Goal: Task Accomplishment & Management: Use online tool/utility

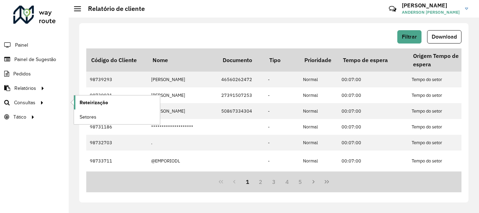
click at [111, 99] on link "Roteirização" at bounding box center [117, 102] width 86 height 14
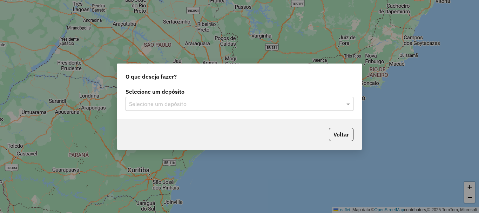
click at [242, 107] on input "text" at bounding box center [232, 104] width 207 height 8
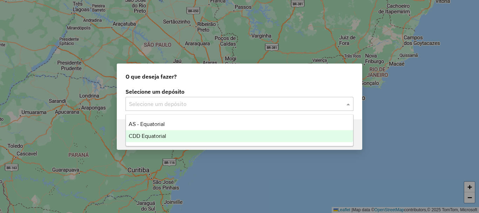
click at [163, 134] on span "CDD Equatorial" at bounding box center [148, 136] width 38 height 6
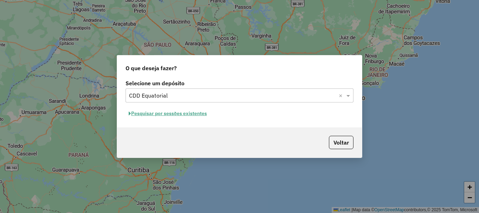
click at [189, 116] on button "Pesquisar por sessões existentes" at bounding box center [168, 113] width 85 height 11
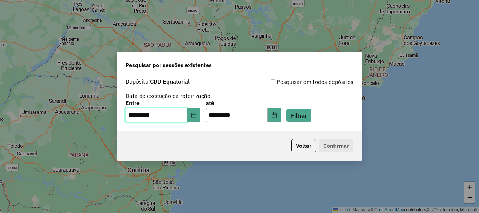
click at [132, 115] on input "**********" at bounding box center [157, 115] width 62 height 14
type input "**********"
click at [215, 114] on input "**********" at bounding box center [237, 115] width 62 height 14
click at [217, 115] on input "**********" at bounding box center [237, 115] width 62 height 14
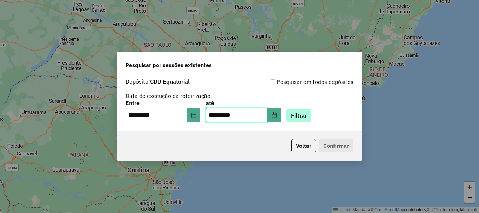
type input "**********"
click at [311, 116] on button "Filtrar" at bounding box center [299, 115] width 25 height 13
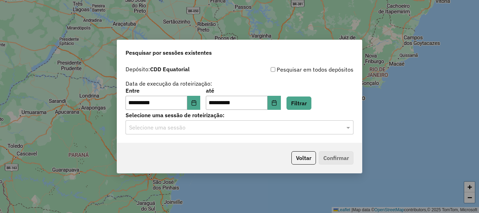
click at [261, 126] on input "text" at bounding box center [232, 127] width 207 height 8
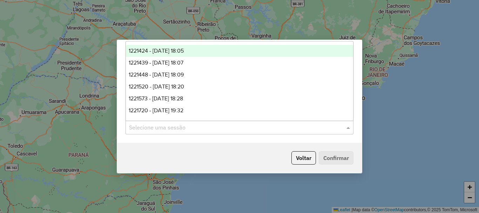
click at [177, 49] on span "1221424 - 01/08/2025 18:05" at bounding box center [156, 51] width 55 height 6
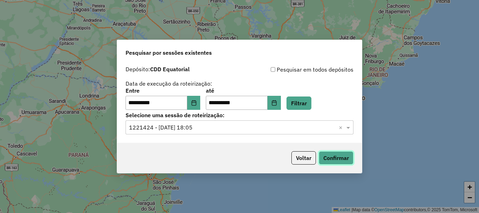
click at [324, 154] on button "Confirmar" at bounding box center [336, 157] width 35 height 13
click at [266, 131] on input "text" at bounding box center [232, 127] width 207 height 8
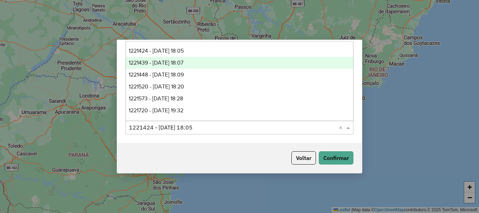
click at [183, 63] on span "1221439 - 01/08/2025 18:07" at bounding box center [156, 63] width 55 height 6
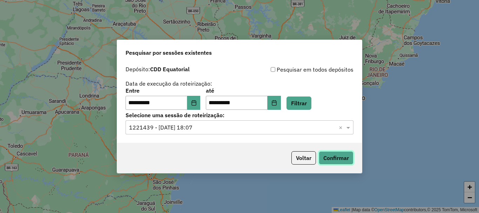
click at [341, 158] on button "Confirmar" at bounding box center [336, 157] width 35 height 13
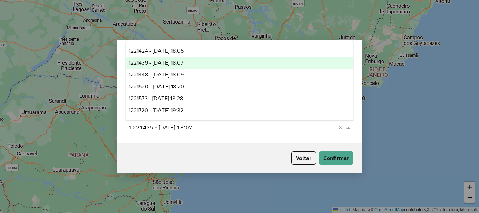
click at [181, 129] on input "text" at bounding box center [232, 127] width 207 height 8
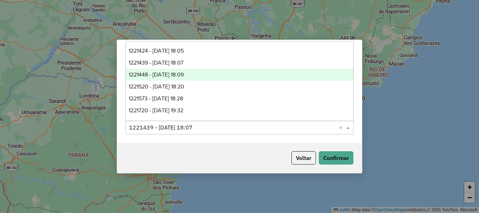
click at [184, 75] on span "1221448 - 01/08/2025 18:09" at bounding box center [156, 75] width 55 height 6
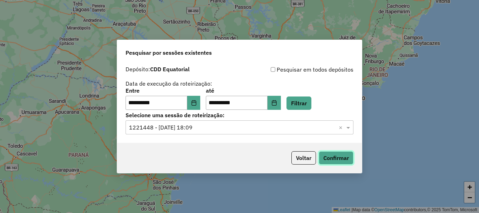
click at [340, 155] on button "Confirmar" at bounding box center [336, 157] width 35 height 13
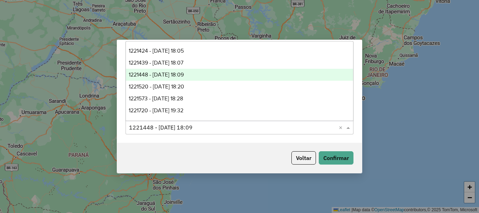
click at [216, 129] on input "text" at bounding box center [232, 127] width 207 height 8
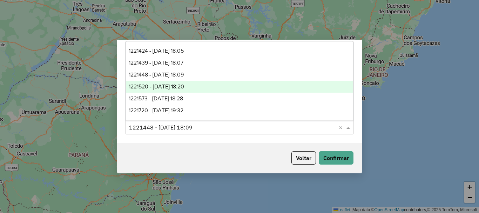
click at [208, 88] on div "1221520 - 01/08/2025 18:20" at bounding box center [239, 87] width 227 height 12
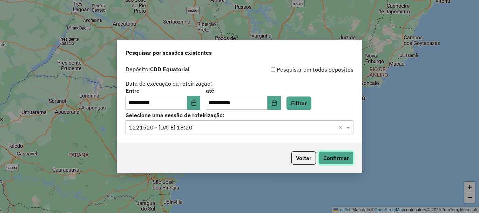
click at [323, 156] on button "Confirmar" at bounding box center [336, 157] width 35 height 13
click at [232, 127] on input "text" at bounding box center [232, 127] width 207 height 8
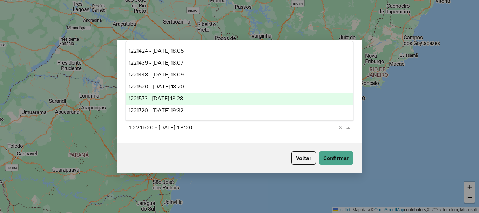
click at [198, 96] on div "1221573 - 01/08/2025 18:28" at bounding box center [239, 99] width 227 height 12
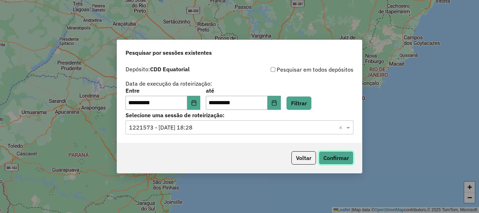
click at [338, 162] on button "Confirmar" at bounding box center [336, 157] width 35 height 13
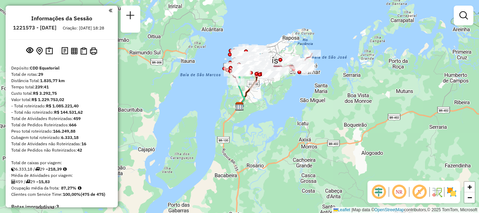
scroll to position [406, 0]
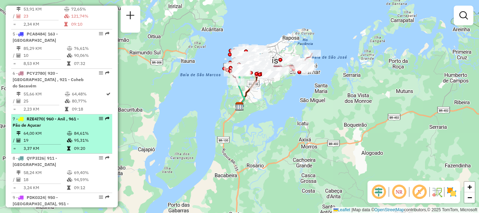
select select "**********"
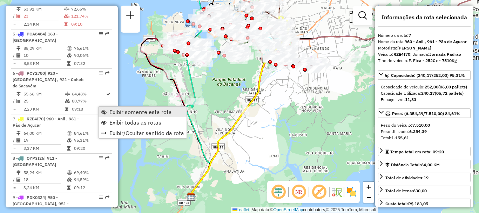
click at [107, 111] on link "Exibir somente esta rota" at bounding box center [143, 112] width 88 height 11
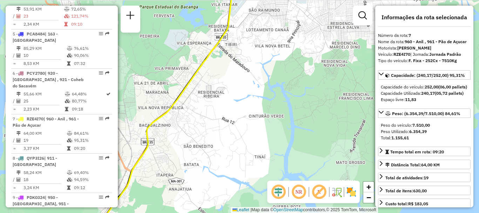
drag, startPoint x: 290, startPoint y: 140, endPoint x: 308, endPoint y: 173, distance: 36.6
click at [307, 173] on div "Janela de atendimento Grade de atendimento Capacidade Transportadoras Veículos …" at bounding box center [239, 106] width 479 height 213
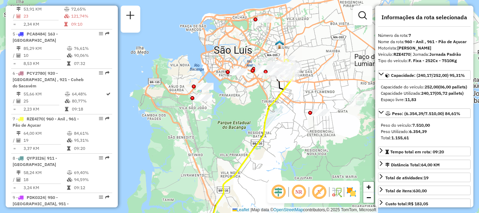
drag, startPoint x: 296, startPoint y: 101, endPoint x: 290, endPoint y: 151, distance: 49.8
click at [290, 151] on div "Janela de atendimento Grade de atendimento Capacidade Transportadoras Veículos …" at bounding box center [239, 106] width 479 height 213
click at [300, 194] on em at bounding box center [298, 191] width 17 height 17
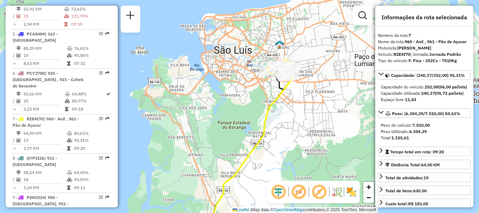
click at [280, 195] on em at bounding box center [278, 191] width 17 height 17
click at [349, 192] on img at bounding box center [351, 191] width 11 height 11
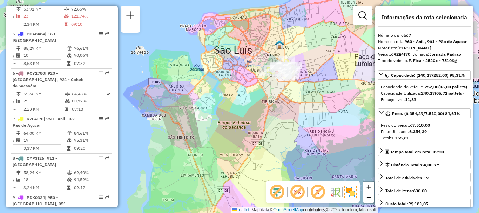
click at [295, 194] on em at bounding box center [297, 191] width 17 height 17
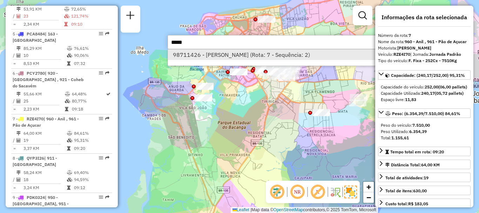
type input "*****"
click at [314, 55] on li "98711426 - JOSE MAURO DE ARAUJO (Rota: 7 - Sequência: 2)" at bounding box center [273, 54] width 210 height 11
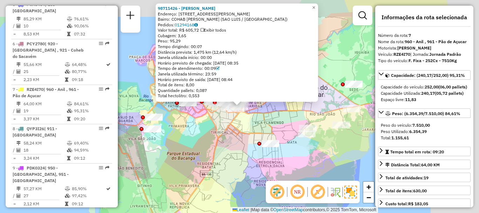
scroll to position [502, 0]
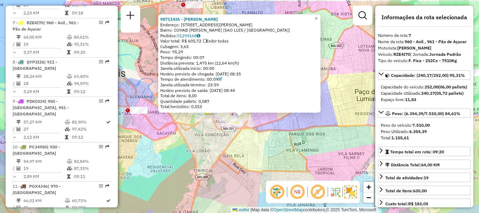
drag, startPoint x: 246, startPoint y: 113, endPoint x: 315, endPoint y: 38, distance: 102.0
click at [256, 135] on div "98711426 - JOSE MAURO DE ARAUJO Endereço: R PADRE JOSE DE MORAES 4 Bairro: COHA…" at bounding box center [239, 106] width 479 height 213
click at [318, 16] on span "×" at bounding box center [316, 19] width 3 height 6
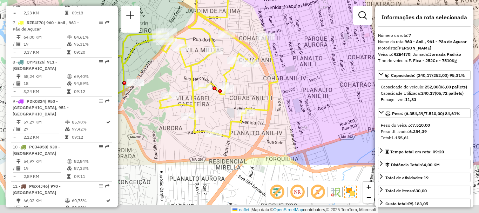
drag, startPoint x: 247, startPoint y: 163, endPoint x: 303, endPoint y: 94, distance: 89.5
click at [303, 94] on div "Janela de atendimento Grade de atendimento Capacidade Transportadoras Veículos …" at bounding box center [239, 106] width 479 height 213
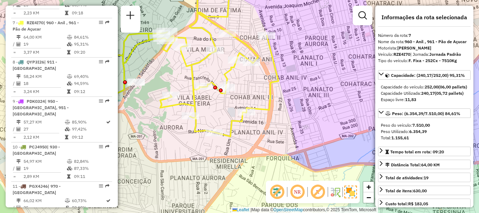
click at [292, 197] on em at bounding box center [297, 191] width 17 height 17
click at [295, 196] on em at bounding box center [297, 191] width 17 height 17
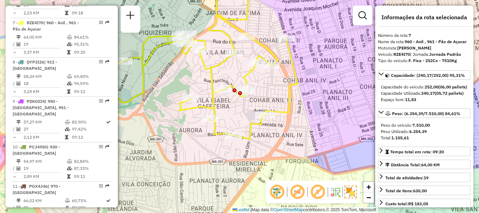
drag, startPoint x: 271, startPoint y: 168, endPoint x: 285, endPoint y: 171, distance: 14.1
click at [285, 171] on div "Janela de atendimento Grade de atendimento Capacidade Transportadoras Veículos …" at bounding box center [239, 106] width 479 height 213
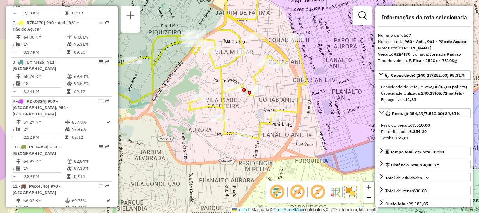
drag, startPoint x: 289, startPoint y: 147, endPoint x: 303, endPoint y: 147, distance: 13.3
click at [303, 147] on div "Janela de atendimento Grade de atendimento Capacidade Transportadoras Veículos …" at bounding box center [239, 106] width 479 height 213
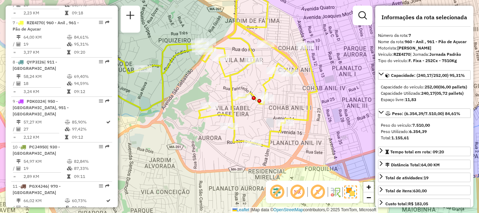
drag, startPoint x: 213, startPoint y: 89, endPoint x: 218, endPoint y: 98, distance: 9.3
click at [218, 98] on div "Janela de atendimento Grade de atendimento Capacidade Transportadoras Veículos …" at bounding box center [239, 106] width 479 height 213
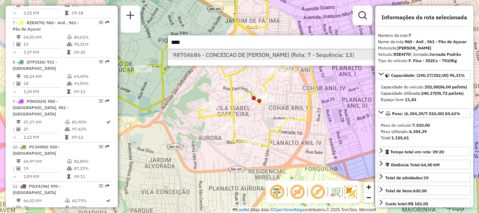
type input "****"
click at [241, 59] on li "98704686 - CONCEICAO DE MARIA P (Rota: 7 - Sequência: 13)" at bounding box center [273, 54] width 210 height 11
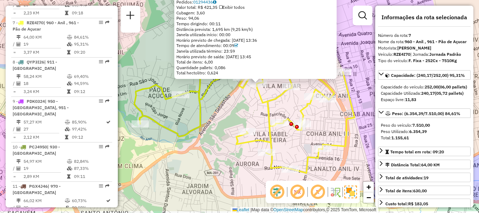
drag, startPoint x: 244, startPoint y: 119, endPoint x: 263, endPoint y: 96, distance: 29.4
click at [263, 96] on icon at bounding box center [244, 96] width 220 height 153
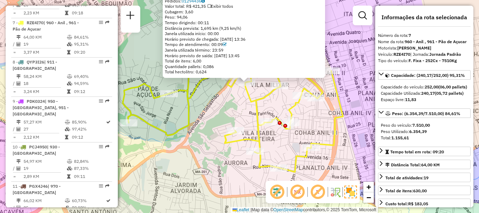
drag, startPoint x: 284, startPoint y: 106, endPoint x: 273, endPoint y: 105, distance: 11.6
click at [273, 105] on div "98704686 - CONCEICAO DE MARIA P Endereço: R Militar 20 Bairro: CRUZEIRO DO ANIL…" at bounding box center [239, 106] width 479 height 213
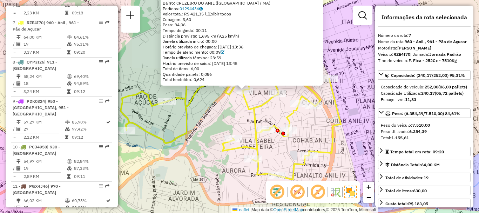
click at [270, 113] on div "98704686 - CONCEICAO DE MARIA P Endereço: R Militar 20 Bairro: CRUZEIRO DO ANIL…" at bounding box center [239, 106] width 479 height 213
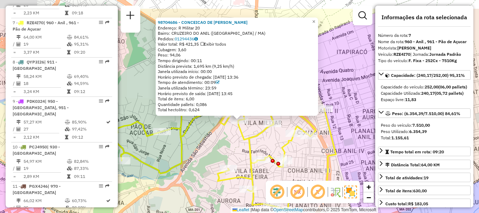
drag, startPoint x: 342, startPoint y: 66, endPoint x: 337, endPoint y: 96, distance: 30.6
click at [337, 96] on div "98704686 - CONCEICAO DE MARIA P Endereço: R Militar 20 Bairro: CRUZEIRO DO ANIL…" at bounding box center [239, 106] width 479 height 213
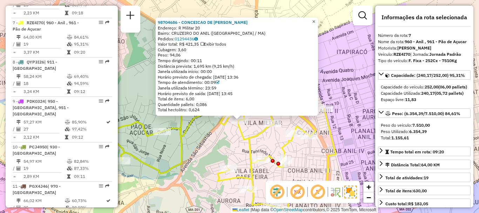
click at [315, 19] on span "×" at bounding box center [313, 22] width 3 height 6
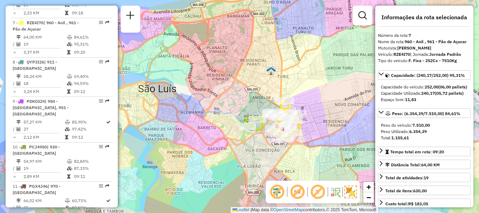
drag, startPoint x: 326, startPoint y: 143, endPoint x: 316, endPoint y: 144, distance: 9.8
click at [316, 144] on div "Janela de atendimento Grade de atendimento Capacidade Transportadoras Veículos …" at bounding box center [239, 106] width 479 height 213
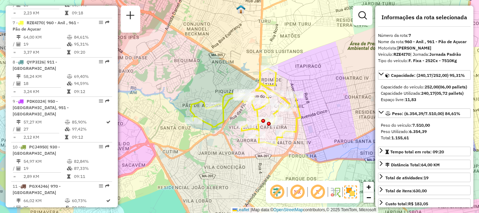
drag, startPoint x: 315, startPoint y: 149, endPoint x: 329, endPoint y: 161, distance: 19.4
click at [329, 161] on div "Janela de atendimento Grade de atendimento Capacidade Transportadoras Veículos …" at bounding box center [239, 106] width 479 height 213
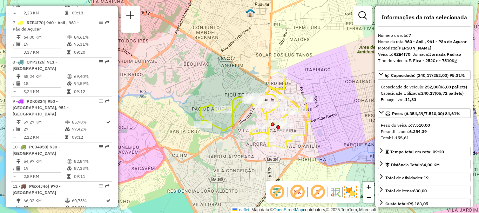
drag, startPoint x: 292, startPoint y: 128, endPoint x: 301, endPoint y: 132, distance: 10.1
click at [301, 132] on icon at bounding box center [255, 110] width 110 height 76
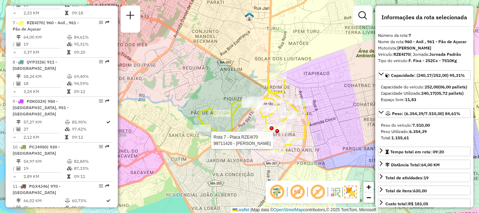
drag, startPoint x: 335, startPoint y: 88, endPoint x: 334, endPoint y: 92, distance: 3.7
click at [334, 92] on div "Rota 7 - Placa RZE4I70 98711426 - JOSE MAURO DE ARAUJO Janela de atendimento Gr…" at bounding box center [239, 106] width 479 height 213
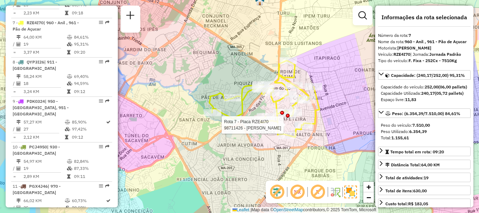
drag, startPoint x: 337, startPoint y: 149, endPoint x: 348, endPoint y: 133, distance: 18.7
click at [348, 133] on div "Rota 7 - Placa RZE4I70 98711426 - JOSE MAURO DE ARAUJO Janela de atendimento Gr…" at bounding box center [239, 106] width 479 height 213
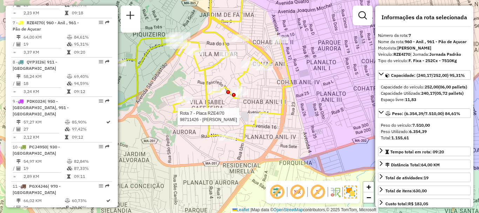
click at [345, 134] on div "Rota 7 - Placa RZE4I70 98711426 - JOSE MAURO DE ARAUJO Janela de atendimento Gr…" at bounding box center [239, 106] width 479 height 213
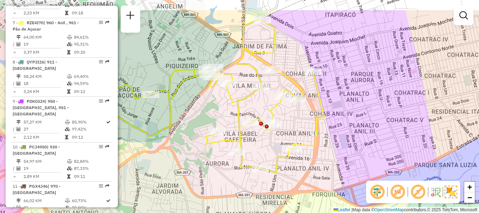
drag, startPoint x: 300, startPoint y: 129, endPoint x: 333, endPoint y: 160, distance: 45.6
click at [333, 160] on div "Janela de atendimento Grade de atendimento Capacidade Transportadoras Veículos …" at bounding box center [239, 106] width 479 height 213
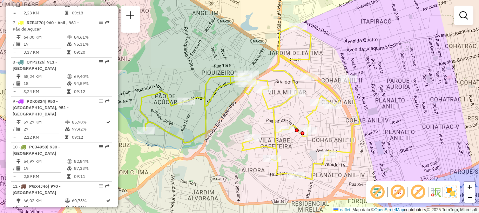
drag, startPoint x: 332, startPoint y: 159, endPoint x: 368, endPoint y: 166, distance: 36.5
click at [368, 166] on div "Janela de atendimento Grade de atendimento Capacidade Transportadoras Veículos …" at bounding box center [239, 106] width 479 height 213
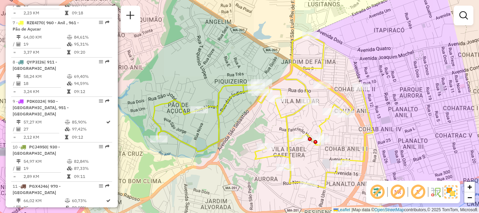
drag, startPoint x: 369, startPoint y: 143, endPoint x: 380, endPoint y: 150, distance: 13.5
click at [381, 152] on div "Janela de atendimento Grade de atendimento Capacidade Transportadoras Veículos …" at bounding box center [239, 106] width 479 height 213
select select "**********"
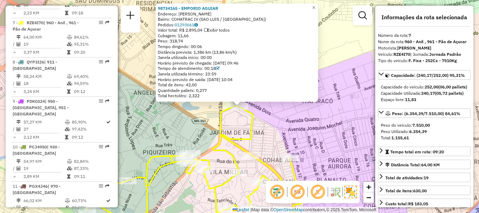
drag, startPoint x: 167, startPoint y: 8, endPoint x: 263, endPoint y: 41, distance: 100.9
click at [265, 43] on div "Peso: 318,74" at bounding box center [237, 41] width 158 height 6
click at [215, 8] on strong "98734165 - EMPORIO AGUIAR" at bounding box center [188, 8] width 60 height 5
drag, startPoint x: 225, startPoint y: 8, endPoint x: 159, endPoint y: 7, distance: 66.3
click at [159, 7] on div "98734165 - EMPORIO AGUIAR Endereço: JOAQUIM MOCHEL SN Bairro: COHATRAC IV (SAO …" at bounding box center [237, 53] width 162 height 98
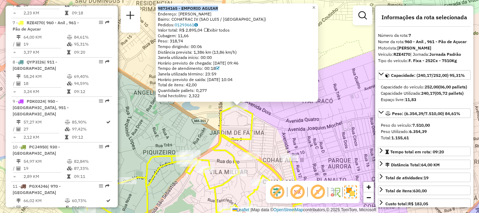
copy strong "98734165 - EMPORIO AGUIAR"
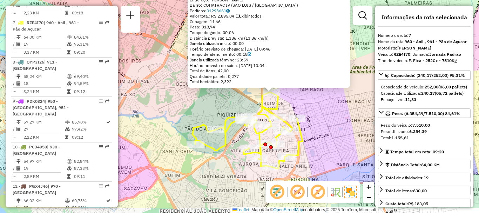
drag, startPoint x: 307, startPoint y: 148, endPoint x: 310, endPoint y: 122, distance: 25.5
click at [310, 122] on div "98734165 - EMPORIO AGUIAR Endereço: JOAQUIM MOCHEL SN Bairro: COHATRAC IV (SAO …" at bounding box center [239, 106] width 479 height 213
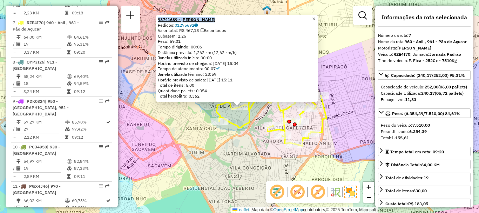
drag, startPoint x: 216, startPoint y: 19, endPoint x: 161, endPoint y: 20, distance: 55.4
click at [161, 20] on div "98741689 - D M G PEREIRA" at bounding box center [237, 20] width 158 height 6
copy strong "98741689 - D M G PEREIRA"
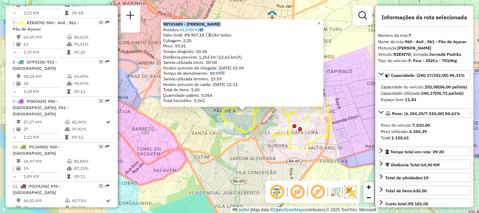
drag, startPoint x: 339, startPoint y: 84, endPoint x: 344, endPoint y: 89, distance: 7.0
click at [344, 89] on div "98741689 - D M G PEREIRA Pedidos: 01295692 Valor total: R$ 467,18 Exibir todos …" at bounding box center [239, 106] width 479 height 213
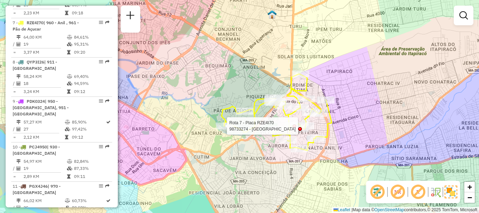
select select "**********"
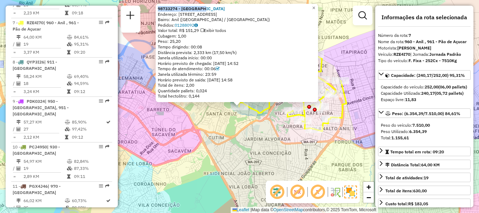
drag, startPoint x: 212, startPoint y: 9, endPoint x: 159, endPoint y: 7, distance: 52.3
click at [159, 7] on div "98733274 - DANILOBAR Endereço: Rua da Matança, 64 Bairro: Anil (São Luís / MA) …" at bounding box center [237, 53] width 162 height 98
copy strong "98733274 - DANILOBAR"
click at [169, 129] on div "98733274 - DANILOBAR Endereço: Rua da Matança, 64 Bairro: Anil (São Luís / MA) …" at bounding box center [239, 106] width 479 height 213
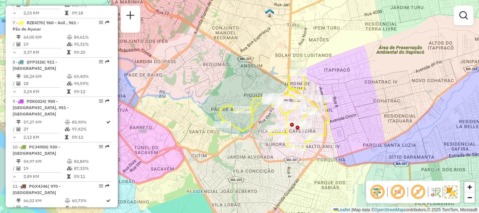
drag, startPoint x: 345, startPoint y: 122, endPoint x: 326, endPoint y: 141, distance: 26.8
click at [326, 141] on div "Janela de atendimento Grade de atendimento Capacidade Transportadoras Veículos …" at bounding box center [239, 106] width 479 height 213
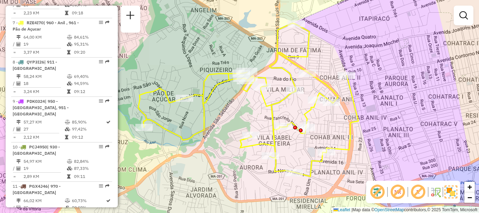
drag, startPoint x: 342, startPoint y: 122, endPoint x: 359, endPoint y: 117, distance: 17.8
click at [358, 117] on icon at bounding box center [248, 99] width 220 height 153
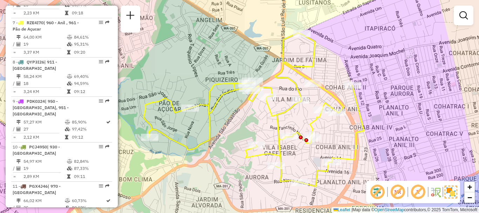
drag, startPoint x: 381, startPoint y: 101, endPoint x: 386, endPoint y: 112, distance: 11.3
click at [386, 112] on div "Janela de atendimento Grade de atendimento Capacidade Transportadoras Veículos …" at bounding box center [239, 106] width 479 height 213
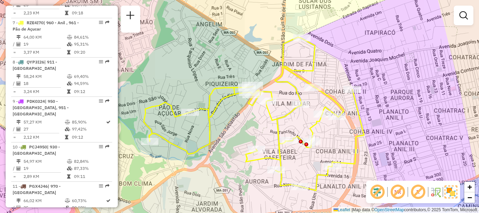
drag, startPoint x: 373, startPoint y: 110, endPoint x: 373, endPoint y: 114, distance: 3.9
click at [373, 114] on div "Janela de atendimento Grade de atendimento Capacidade Transportadoras Veículos …" at bounding box center [239, 106] width 479 height 213
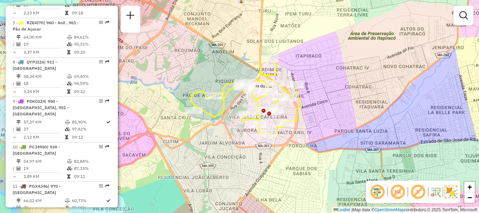
drag, startPoint x: 338, startPoint y: 89, endPoint x: 318, endPoint y: 72, distance: 26.1
click at [335, 97] on div "Janela de atendimento Grade de atendimento Capacidade Transportadoras Veículos …" at bounding box center [239, 106] width 479 height 213
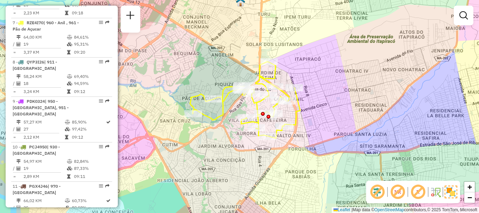
click at [360, 69] on div "Janela de atendimento Grade de atendimento Capacidade Transportadoras Veículos …" at bounding box center [239, 106] width 479 height 213
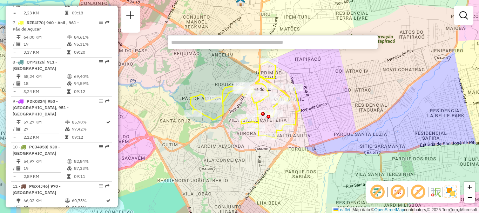
paste input "*****"
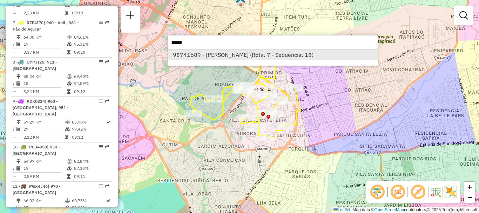
type input "*****"
click at [291, 58] on li "98741689 - D M G PEREIRA (Rota: 7 - Sequência: 18)" at bounding box center [273, 54] width 210 height 11
select select "**********"
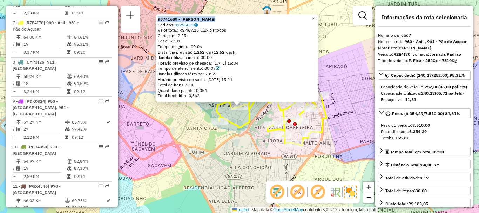
drag, startPoint x: 217, startPoint y: 21, endPoint x: 158, endPoint y: 20, distance: 58.6
click at [158, 20] on div "98741689 - D M G PEREIRA Pedidos: 01295692 Valor total: R$ 467,18 Exibir todos …" at bounding box center [237, 57] width 162 height 87
copy strong "98741689 - D M G PEREIRA"
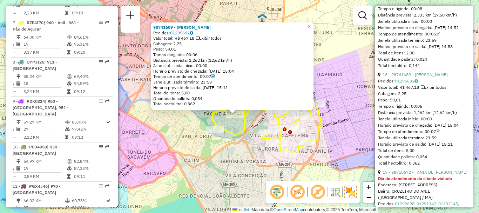
drag, startPoint x: 257, startPoint y: 139, endPoint x: 253, endPoint y: 146, distance: 8.4
click at [252, 148] on div "98741689 - D M G PEREIRA Pedidos: 01295692 Valor total: R$ 467,18 Exibir todos …" at bounding box center [239, 106] width 479 height 213
click at [355, 97] on div "98741689 - D M G PEREIRA Pedidos: 01295692 Valor total: R$ 467,18 Exibir todos …" at bounding box center [239, 106] width 479 height 213
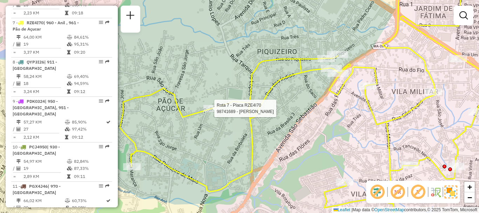
select select "**********"
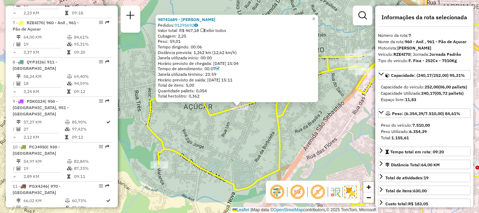
click at [206, 34] on div "Cubagem: 2,25" at bounding box center [237, 36] width 158 height 6
click at [174, 18] on strong "98741689 - D M G PEREIRA" at bounding box center [187, 19] width 58 height 5
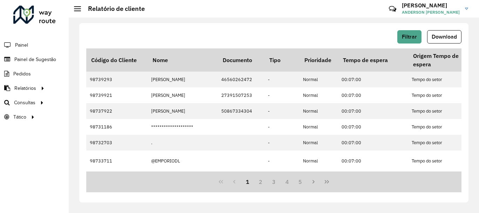
drag, startPoint x: 462, startPoint y: 0, endPoint x: 293, endPoint y: 25, distance: 170.9
click at [293, 25] on div "Filtrar Download Código do Cliente Nome Documento Tipo Prioridade Tempo de espe…" at bounding box center [273, 112] width 389 height 179
click at [439, 36] on span "Download" at bounding box center [444, 37] width 25 height 6
